Goal: Task Accomplishment & Management: Manage account settings

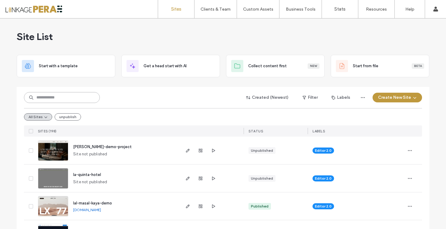
click at [86, 101] on input at bounding box center [62, 97] width 76 height 11
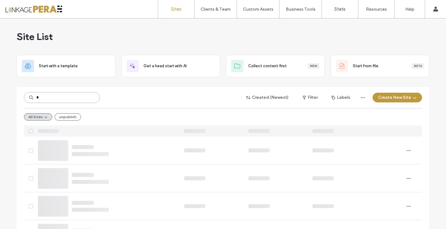
type input "*"
click at [215, 25] on label "Client Management" at bounding box center [216, 24] width 35 height 5
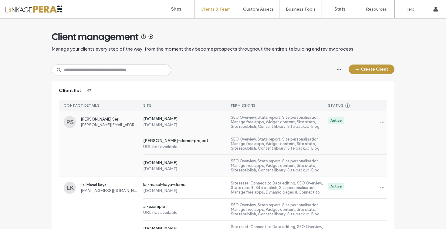
click at [105, 127] on span "[PERSON_NAME][EMAIL_ADDRESS][DOMAIN_NAME]" at bounding box center [110, 125] width 58 height 5
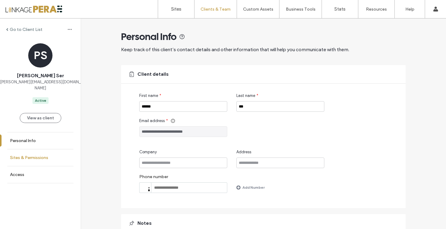
click at [62, 150] on link "Sites & Permissions" at bounding box center [40, 158] width 81 height 17
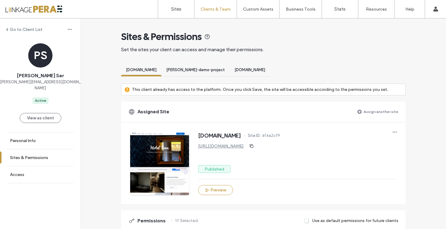
click at [378, 112] on label "Assign another site" at bounding box center [380, 111] width 35 height 11
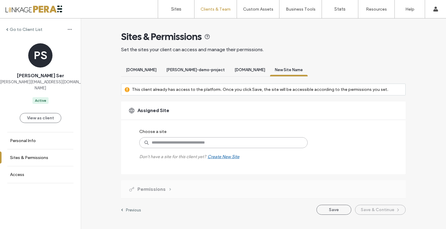
click at [201, 144] on input at bounding box center [223, 142] width 168 height 11
type input "****"
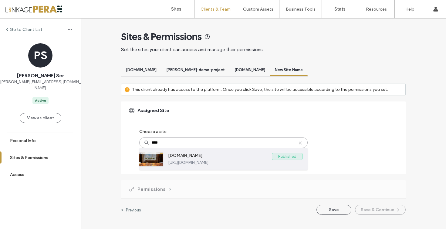
click at [181, 164] on label "[URL][DOMAIN_NAME]" at bounding box center [235, 162] width 135 height 5
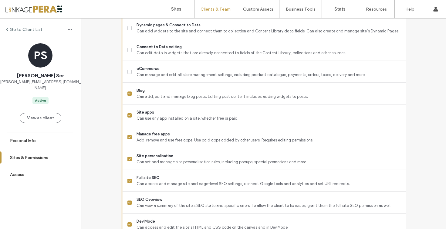
scroll to position [558, 0]
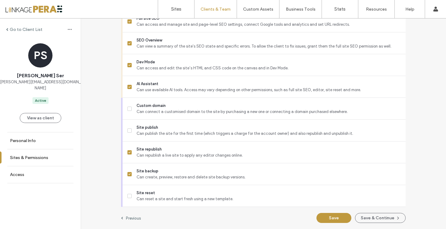
click at [335, 215] on button "Save" at bounding box center [333, 218] width 35 height 10
